Goal: Transaction & Acquisition: Purchase product/service

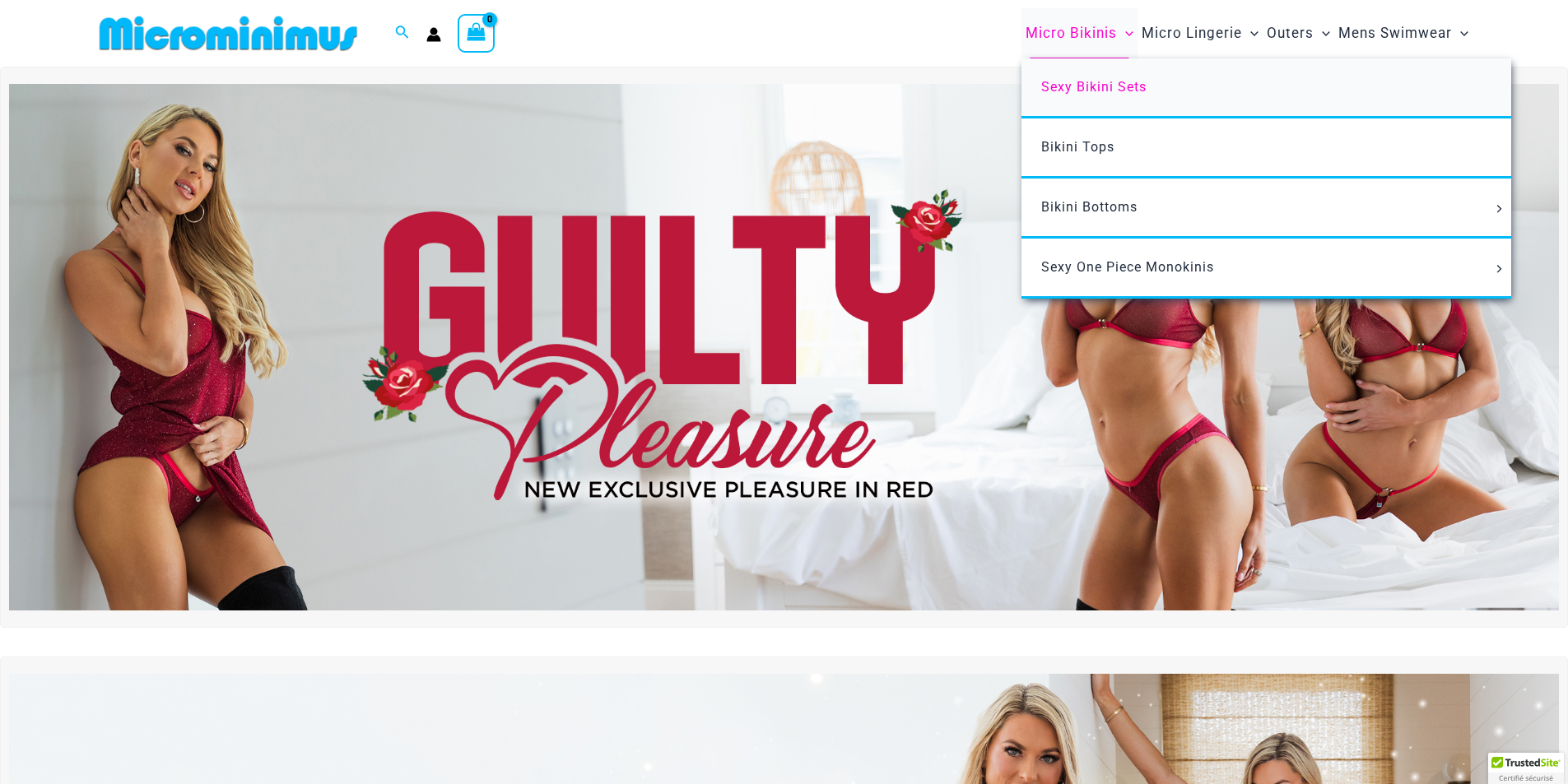
type input "**********"
click at [1084, 84] on span "Sexy Bikini Sets" at bounding box center [1094, 86] width 105 height 15
